Goal: Transaction & Acquisition: Book appointment/travel/reservation

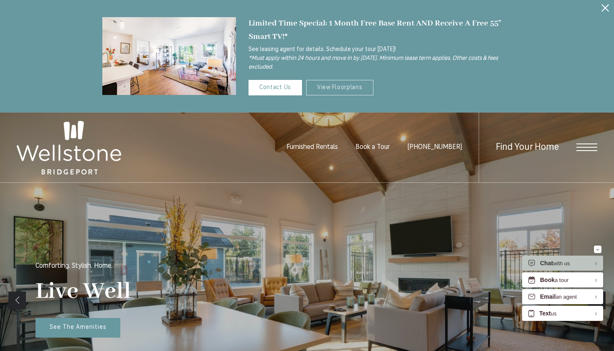
click at [349, 91] on link "View Floorplans" at bounding box center [339, 87] width 67 height 15
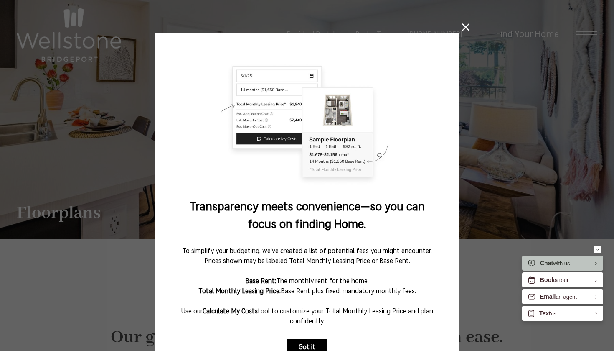
click at [321, 343] on button "Got it" at bounding box center [307, 347] width 39 height 17
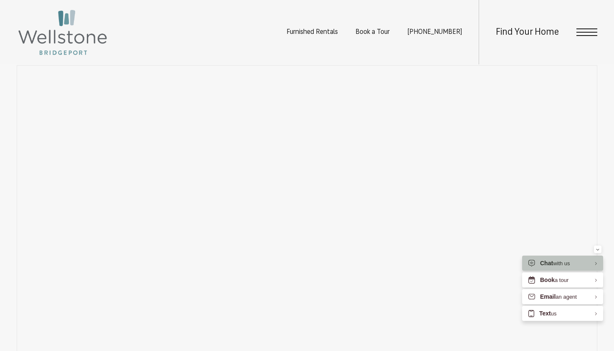
scroll to position [536, 0]
click at [608, 149] on section "Map Floorplans Bedrooms Studio 1 Bedroom 2 Bedroom" at bounding box center [307, 198] width 614 height 387
click at [604, 115] on section "Map Floorplans Bedrooms Studio 1 Bedroom 2 Bedroom" at bounding box center [307, 163] width 614 height 387
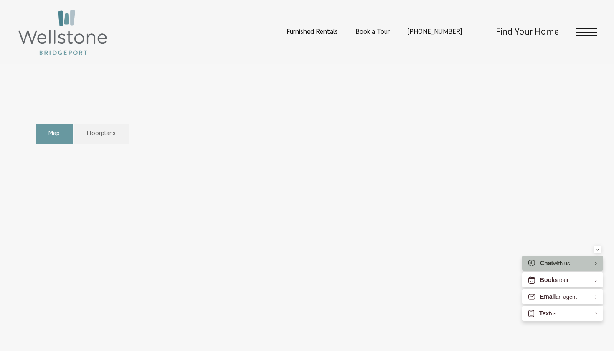
click at [229, 148] on div "Map Floorplans Bedrooms Studio" at bounding box center [307, 313] width 581 height 387
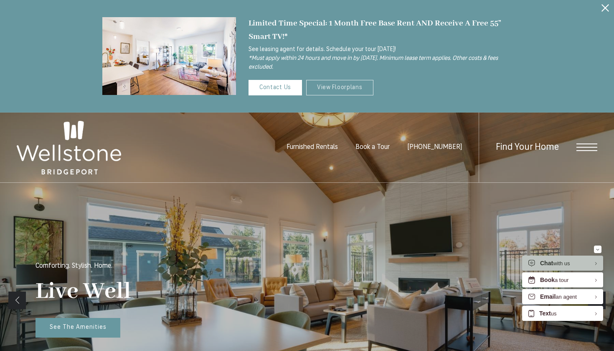
click at [352, 90] on link "View Floorplans" at bounding box center [339, 87] width 67 height 15
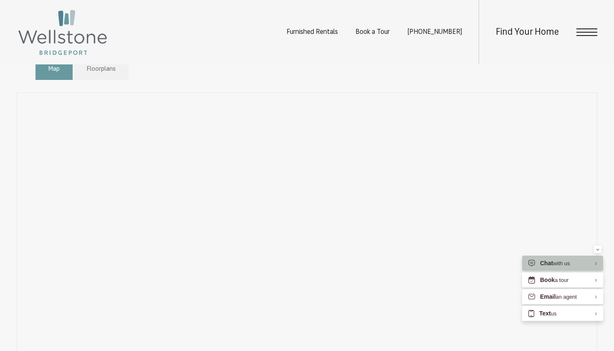
scroll to position [498, 0]
click at [589, 27] on div "Find Your Home" at bounding box center [538, 32] width 119 height 64
click at [586, 31] on span "Open Menu" at bounding box center [587, 32] width 21 height 8
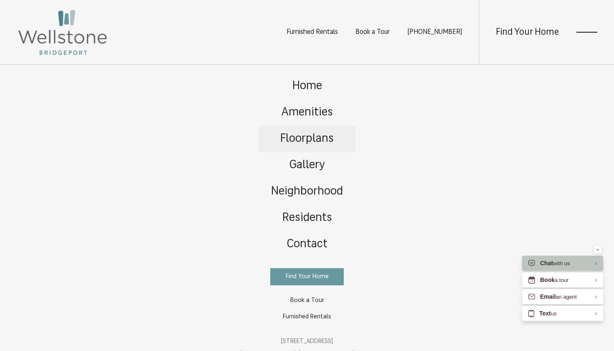
click at [306, 147] on link "Floorplans" at bounding box center [307, 139] width 97 height 26
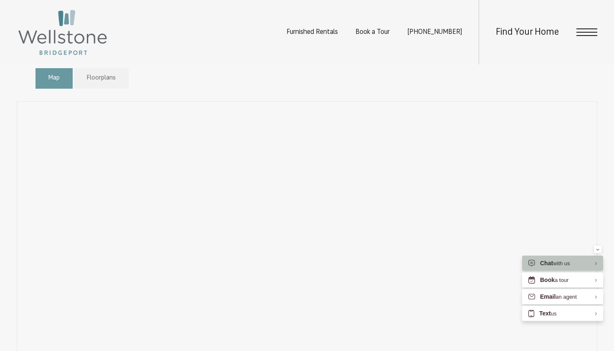
scroll to position [469, 0]
click at [117, 87] on link "Floorplans" at bounding box center [101, 86] width 55 height 20
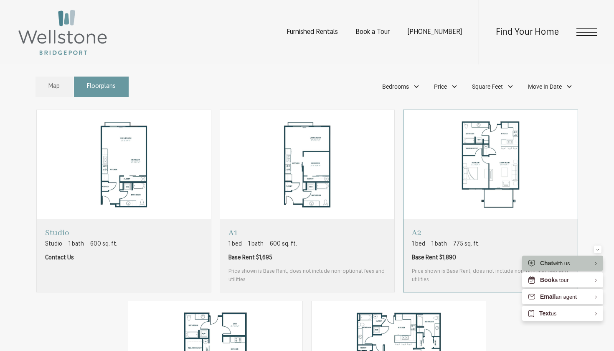
click at [436, 204] on img "View floorplan A2" at bounding box center [491, 164] width 174 height 109
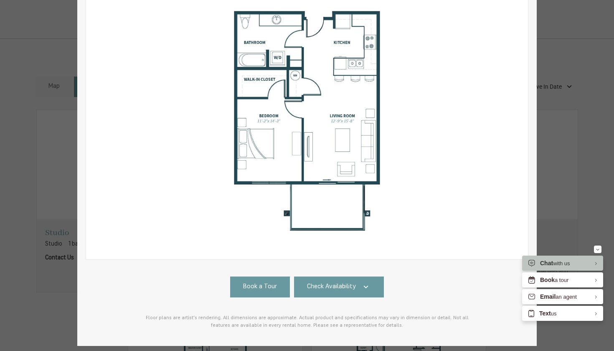
scroll to position [115, 0]
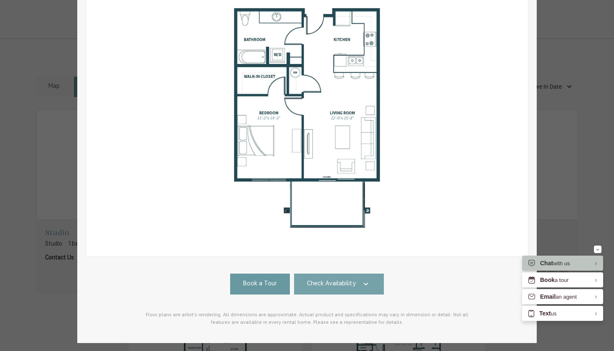
click at [355, 276] on link "Check Availability" at bounding box center [339, 283] width 90 height 21
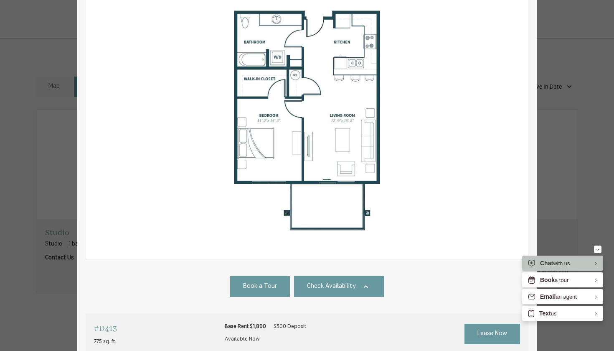
scroll to position [105, 0]
